Goal: Information Seeking & Learning: Learn about a topic

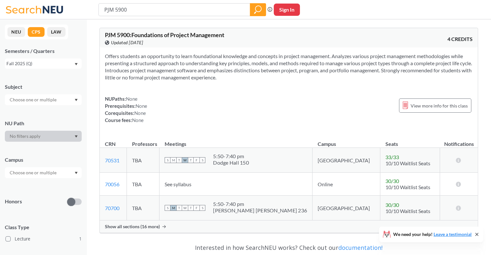
click at [74, 64] on div "Fall 2025 (Q)" at bounding box center [43, 63] width 77 height 10
click at [259, 8] on icon "magnifying glass" at bounding box center [258, 9] width 8 height 9
click at [78, 62] on div "Fall 2025 (Q)" at bounding box center [43, 63] width 77 height 10
click at [61, 75] on div "Fall 2025 (Q)" at bounding box center [44, 77] width 73 height 7
click at [74, 63] on div "Fall 2025 (Q)" at bounding box center [40, 63] width 68 height 7
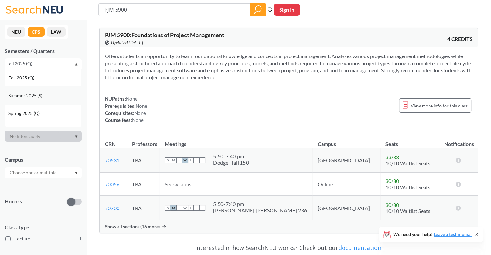
click at [37, 97] on span "Summer 2025 (S)" at bounding box center [25, 95] width 35 height 7
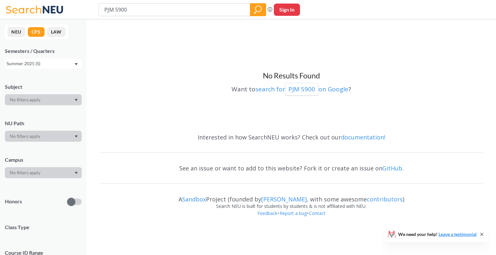
click at [74, 65] on div "Summer 2025 (S)" at bounding box center [40, 63] width 68 height 7
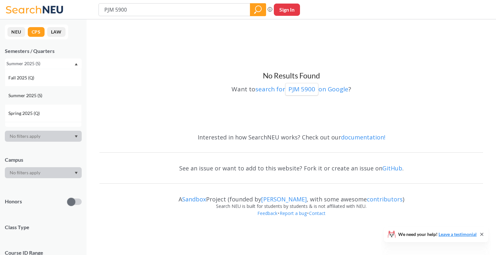
click at [45, 95] on div "Summer 2025 (S)" at bounding box center [44, 95] width 73 height 7
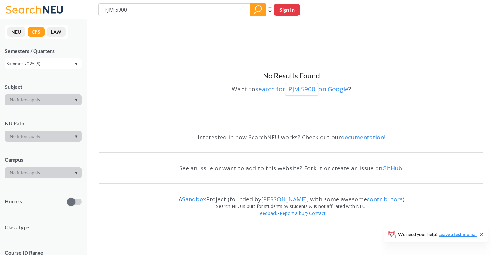
click at [76, 64] on icon "Dropdown arrow" at bounding box center [76, 64] width 3 height 2
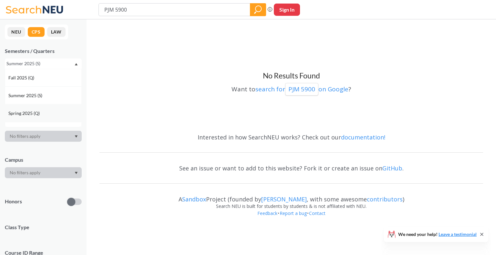
click at [40, 111] on span "Spring 2025 (Q)" at bounding box center [24, 113] width 33 height 7
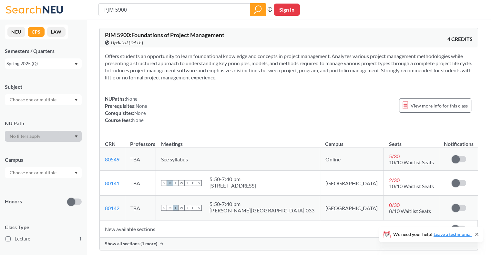
click at [76, 64] on icon "Dropdown arrow" at bounding box center [76, 64] width 3 height 2
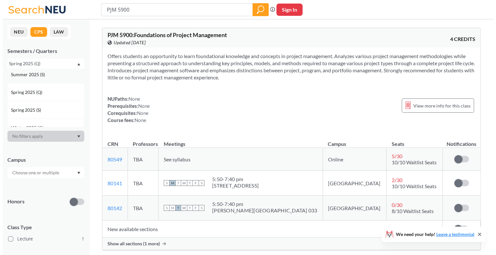
scroll to position [32, 0]
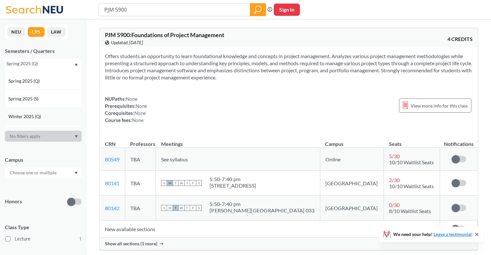
click at [45, 115] on div "Winter 2025 (Q)" at bounding box center [44, 116] width 73 height 7
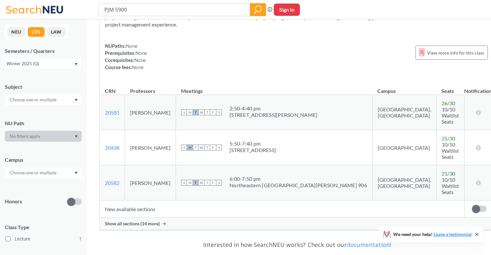
scroll to position [65, 0]
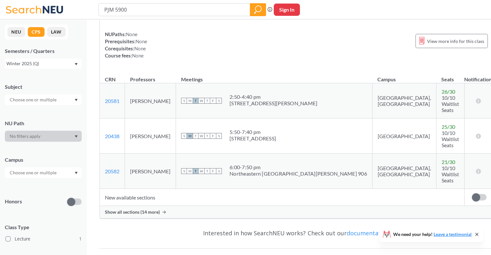
click at [116, 209] on span "Show all sections (14 more)" at bounding box center [132, 212] width 55 height 6
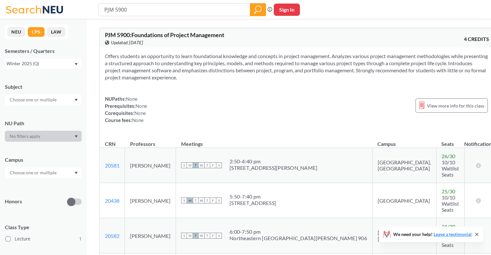
scroll to position [0, 0]
click at [437, 106] on span "View more info for this class" at bounding box center [456, 106] width 57 height 8
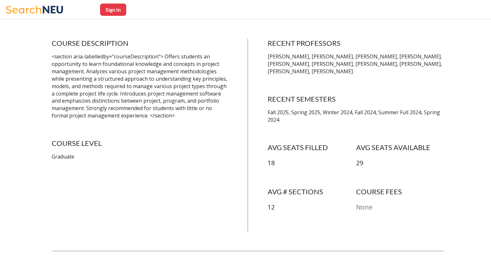
scroll to position [129, 0]
